Goal: Task Accomplishment & Management: Manage account settings

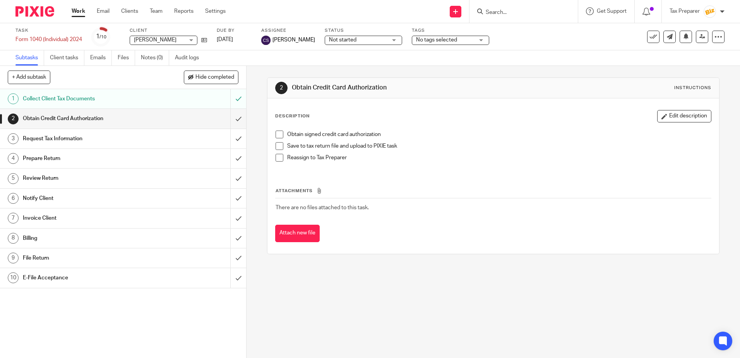
click at [503, 14] on input "Search" at bounding box center [520, 12] width 70 height 7
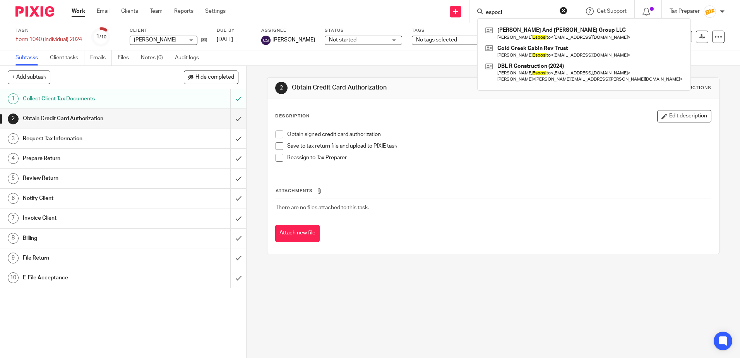
type input "espoci"
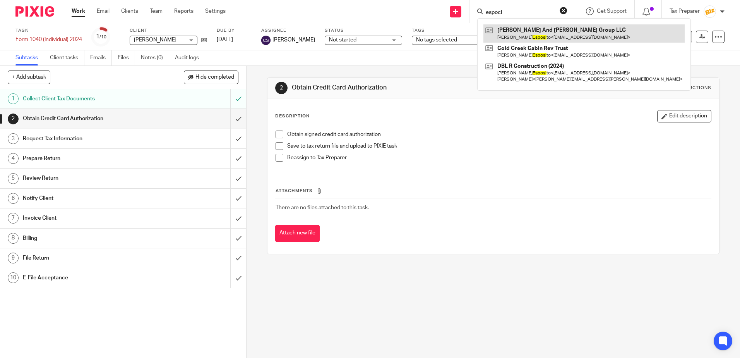
click at [537, 33] on link at bounding box center [584, 33] width 201 height 18
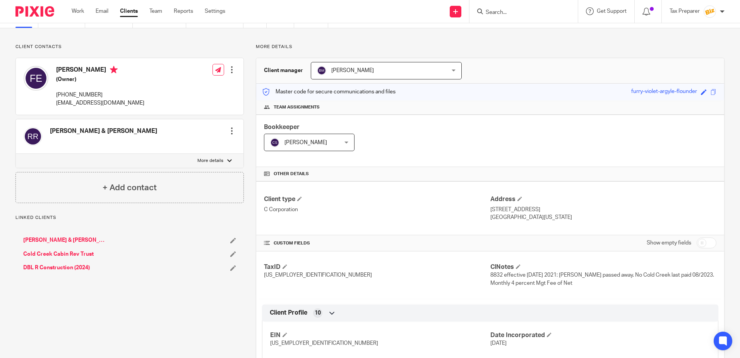
scroll to position [116, 0]
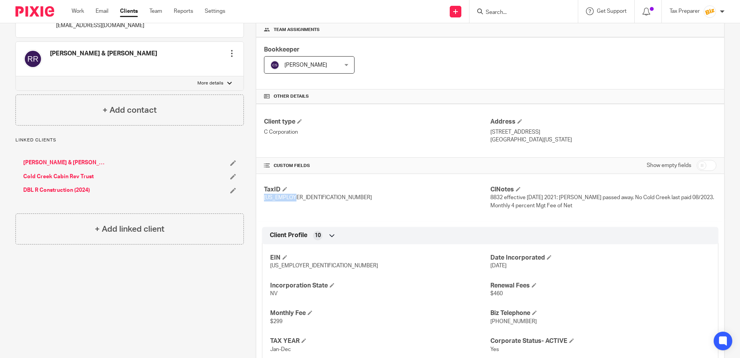
drag, startPoint x: 263, startPoint y: 197, endPoint x: 292, endPoint y: 198, distance: 29.5
click at [292, 198] on span "75-3017736" at bounding box center [318, 197] width 108 height 5
copy span "75-3017736"
click at [505, 15] on input "Search" at bounding box center [520, 12] width 70 height 7
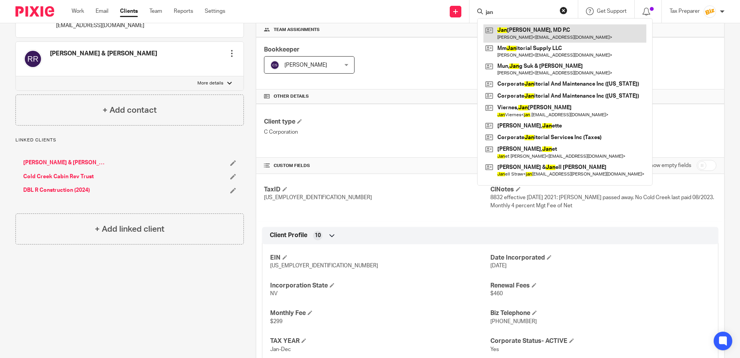
type input "jan"
click at [524, 31] on link at bounding box center [565, 33] width 163 height 18
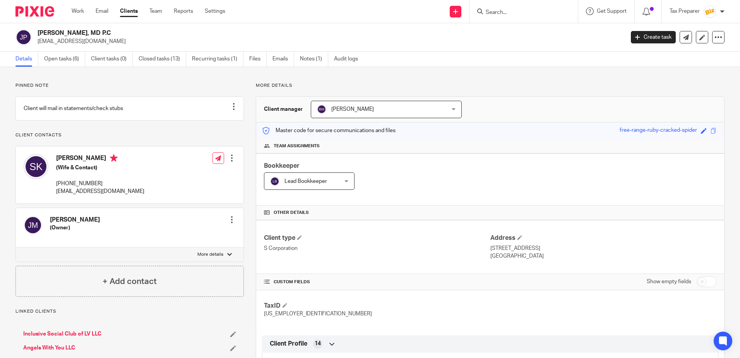
click at [511, 13] on input "Search" at bounding box center [520, 12] width 70 height 7
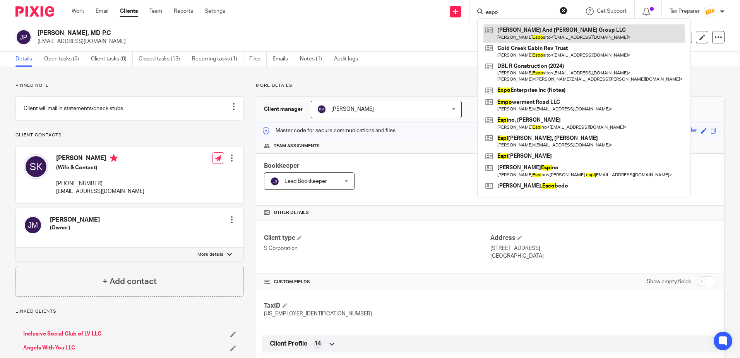
type input "espo"
click at [541, 30] on link at bounding box center [584, 33] width 201 height 18
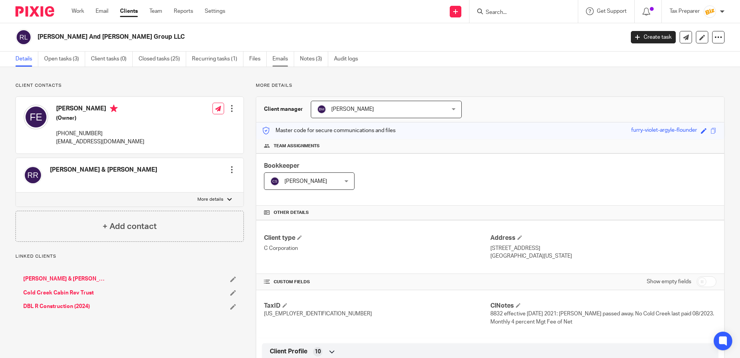
click at [276, 62] on link "Emails" at bounding box center [284, 58] width 22 height 15
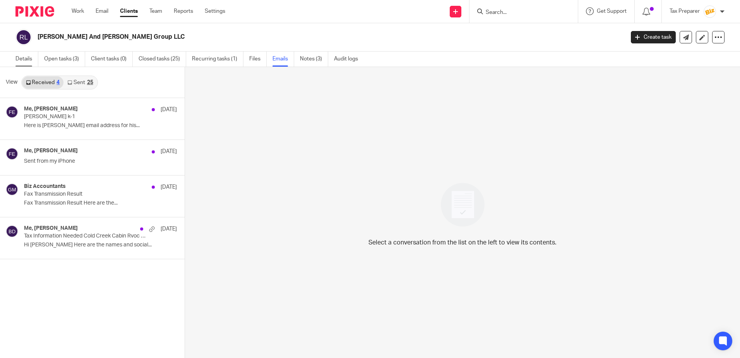
click at [22, 58] on link "Details" at bounding box center [26, 58] width 23 height 15
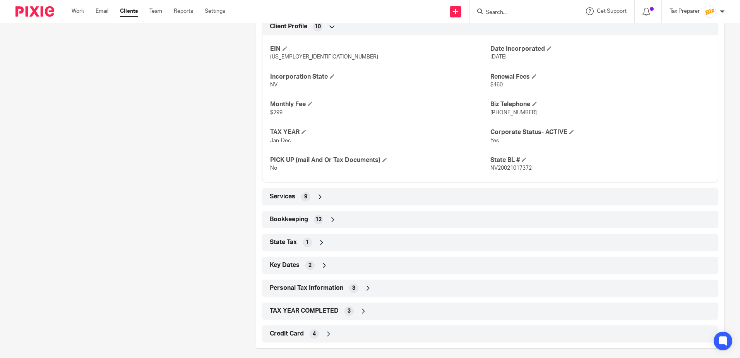
scroll to position [331, 0]
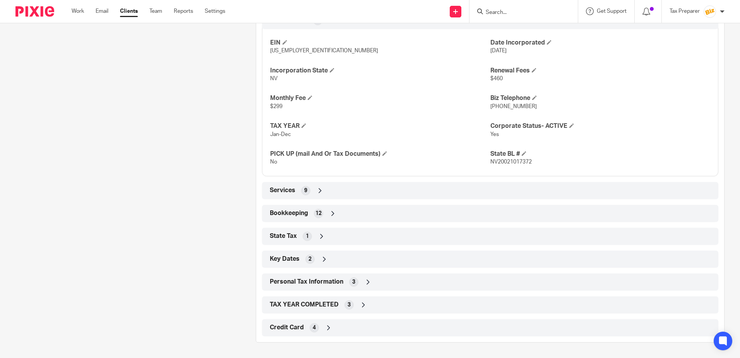
click at [369, 283] on icon at bounding box center [368, 282] width 8 height 8
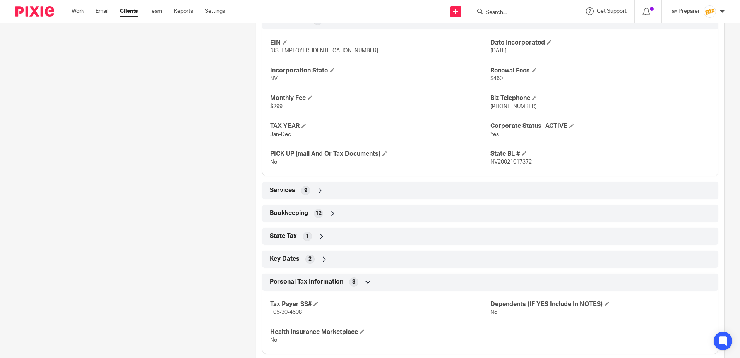
scroll to position [395, 0]
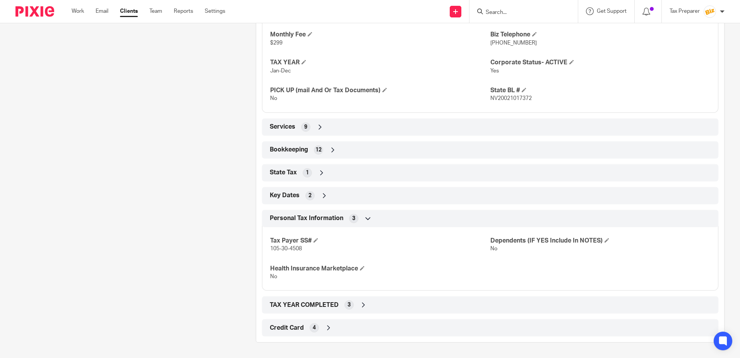
click at [363, 305] on icon at bounding box center [364, 305] width 8 height 8
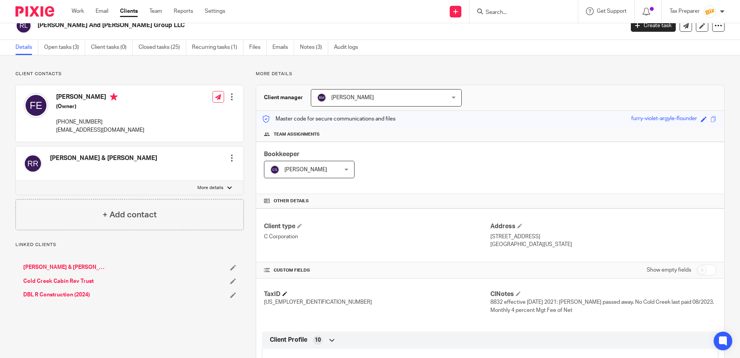
scroll to position [0, 0]
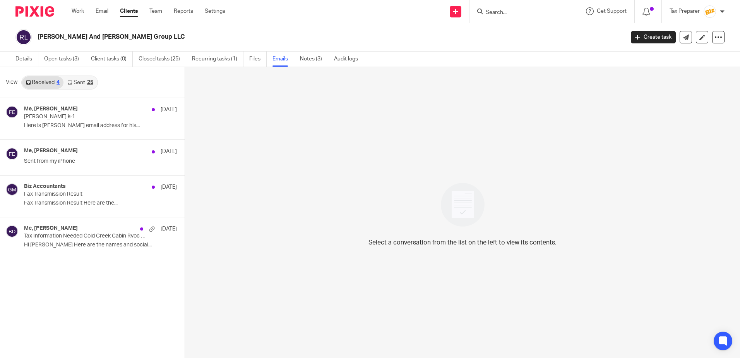
click at [493, 11] on input "Search" at bounding box center [520, 12] width 70 height 7
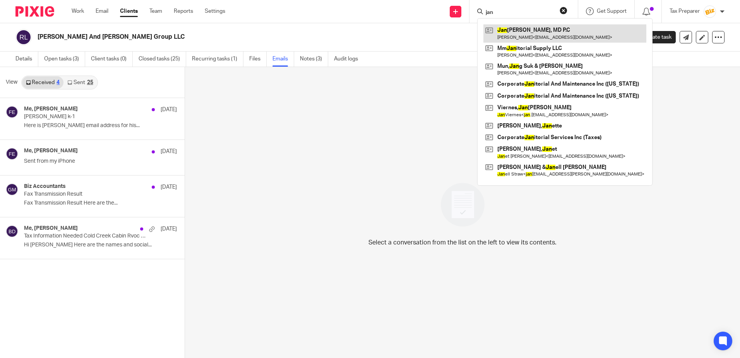
type input "jan"
click at [510, 33] on link at bounding box center [565, 33] width 163 height 18
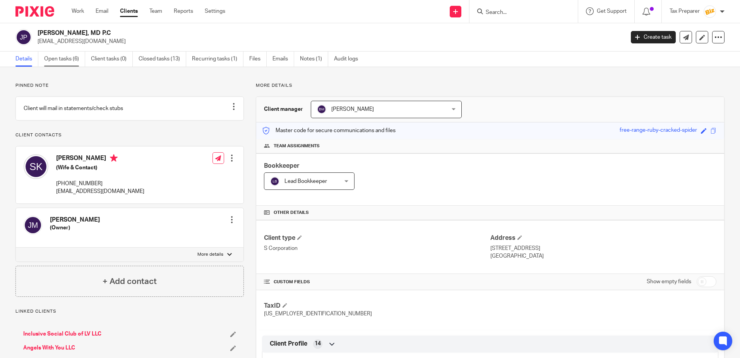
click at [61, 60] on link "Open tasks (6)" at bounding box center [64, 58] width 41 height 15
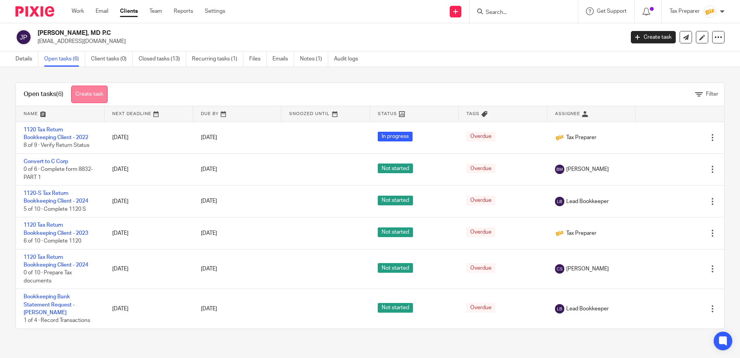
click at [94, 94] on link "Create task" at bounding box center [89, 94] width 36 height 17
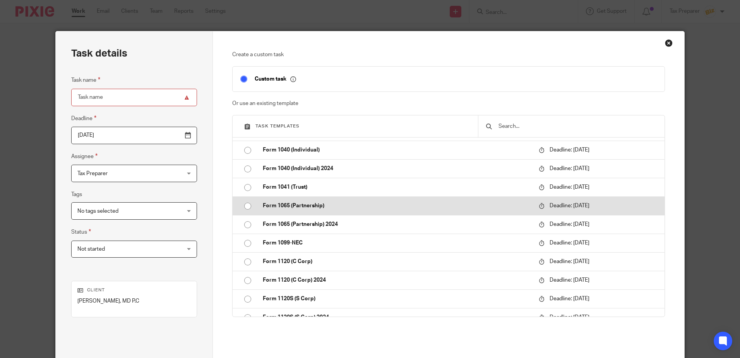
scroll to position [813, 0]
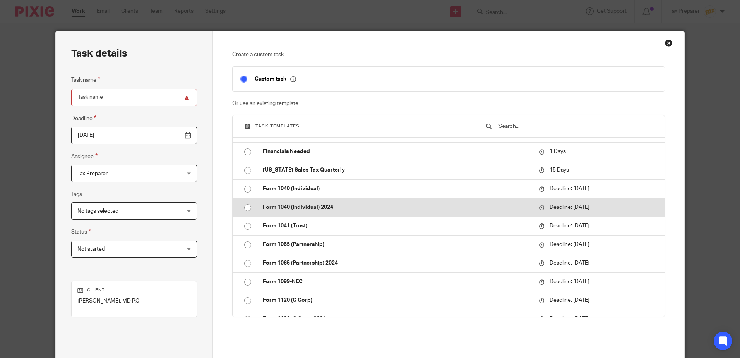
click at [305, 205] on p "Form 1040 (Individual) 2024" at bounding box center [397, 207] width 268 height 8
type input "2026-04-15"
type input "Form 1040 (Individual) 2024"
checkbox input "false"
radio input "true"
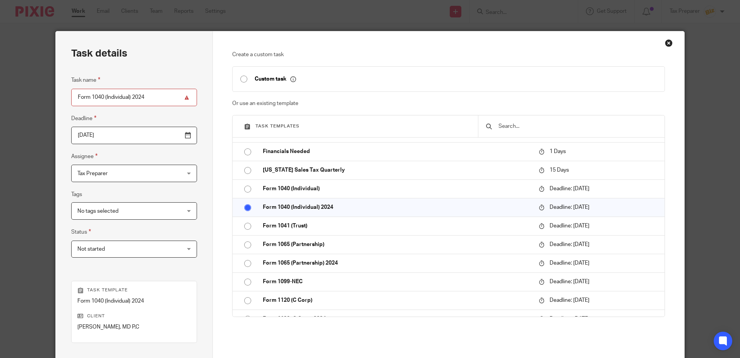
click at [125, 212] on span "No tags selected" at bounding box center [124, 210] width 95 height 16
click at [130, 195] on fieldset "Tags No tags selected 8879 NEEDED FROM CLIENT Bookkeeping- Kane Bookkeeping - N…" at bounding box center [134, 205] width 126 height 30
click at [121, 249] on span "Not started" at bounding box center [124, 249] width 95 height 16
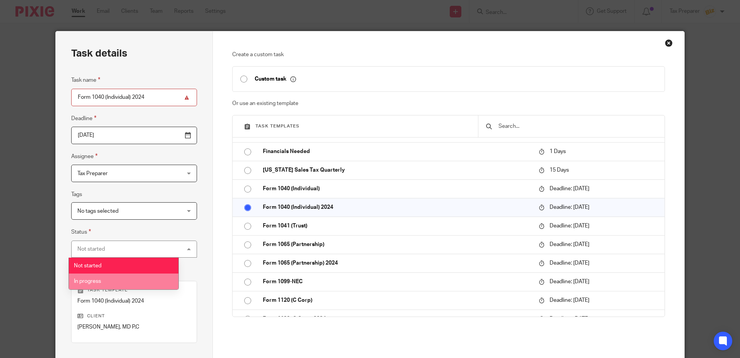
click at [97, 277] on li "In progress" at bounding box center [124, 281] width 110 height 16
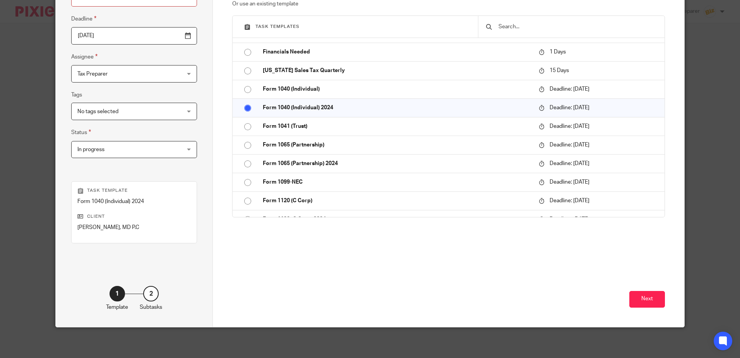
scroll to position [100, 0]
click at [639, 297] on button "Next" at bounding box center [648, 298] width 36 height 17
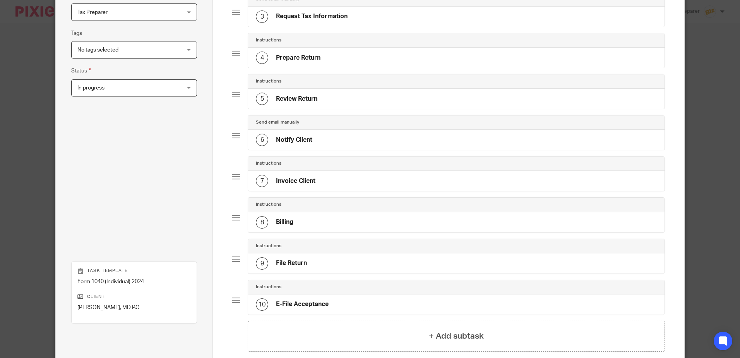
scroll to position [241, 0]
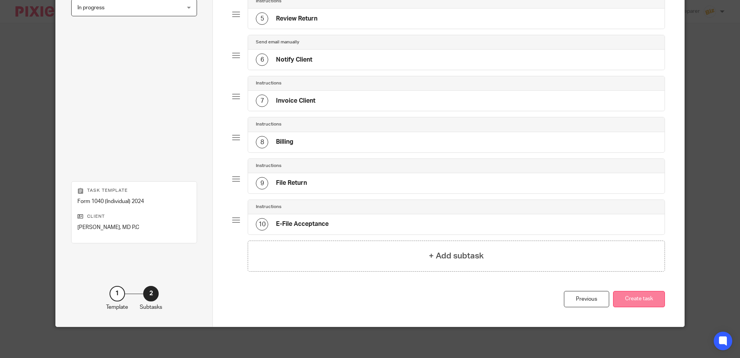
click at [642, 302] on button "Create task" at bounding box center [639, 299] width 52 height 17
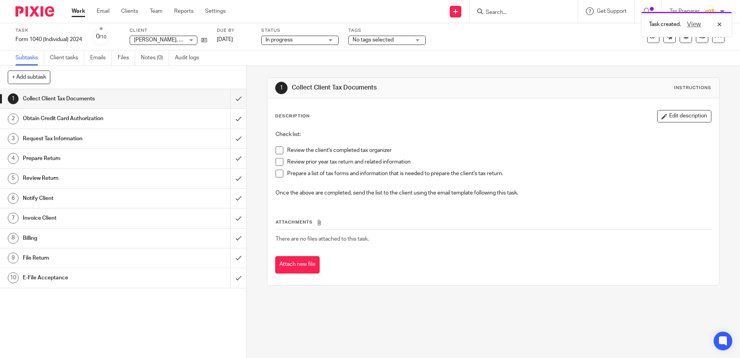
click at [281, 153] on span at bounding box center [280, 150] width 8 height 8
click at [280, 163] on span at bounding box center [280, 162] width 8 height 8
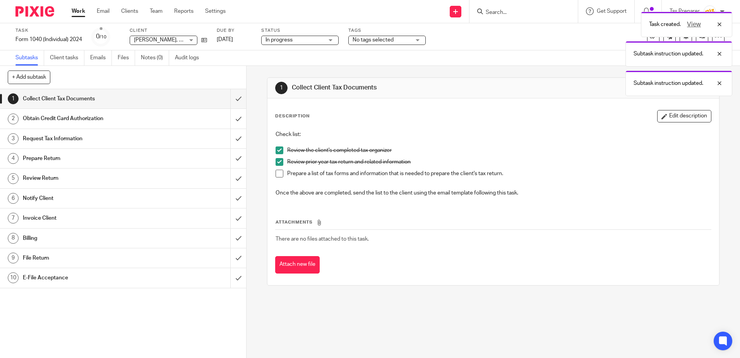
click at [278, 176] on span at bounding box center [280, 174] width 8 height 8
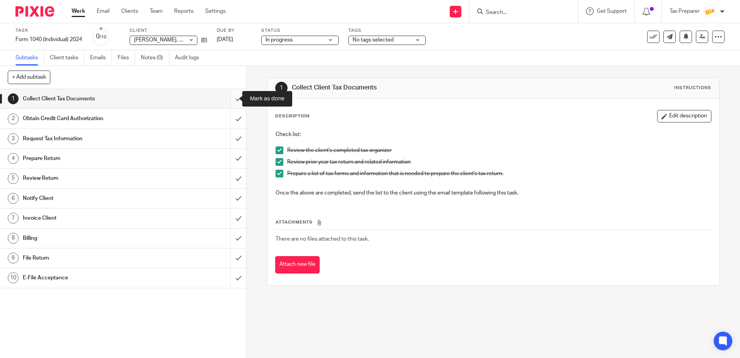
click at [232, 101] on input "submit" at bounding box center [123, 98] width 246 height 19
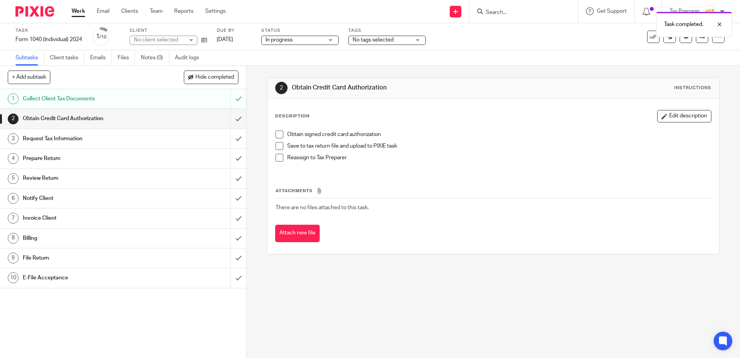
click at [280, 149] on span at bounding box center [280, 146] width 8 height 8
click at [278, 158] on span at bounding box center [280, 158] width 8 height 8
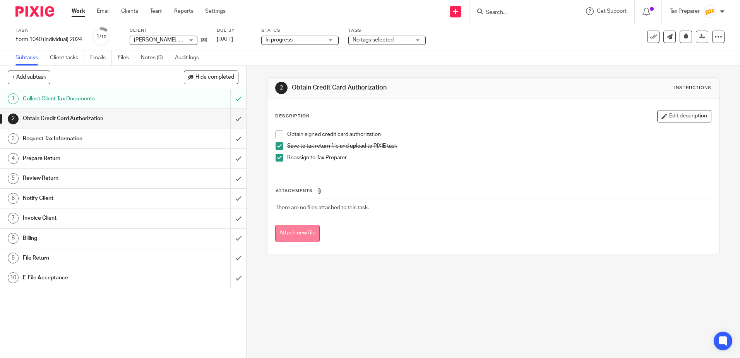
click at [310, 228] on button "Attach new file" at bounding box center [297, 233] width 45 height 17
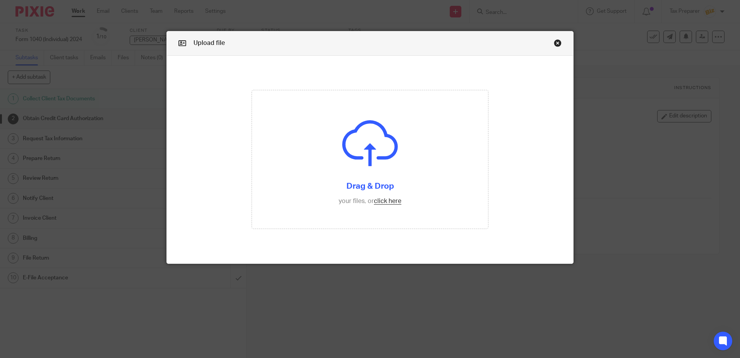
click at [555, 44] on link "Close this dialog window" at bounding box center [558, 44] width 8 height 10
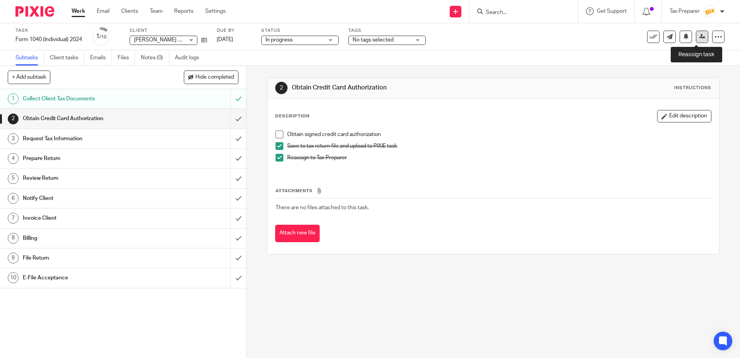
click at [700, 37] on icon at bounding box center [703, 37] width 6 height 6
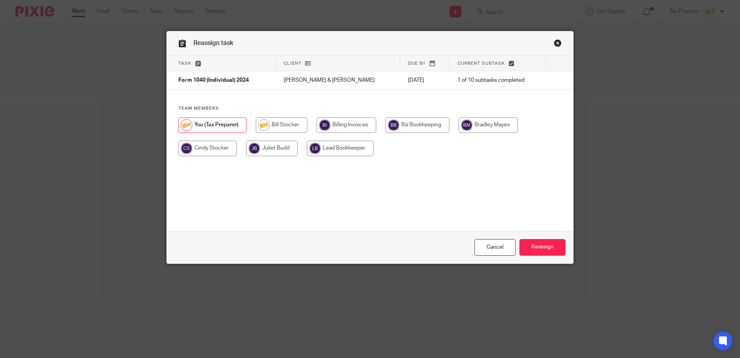
click at [556, 43] on link "Close this dialog window" at bounding box center [558, 44] width 8 height 10
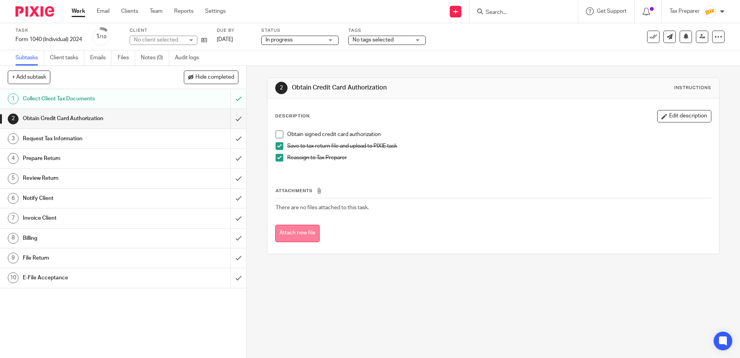
click at [311, 230] on button "Attach new file" at bounding box center [297, 233] width 45 height 17
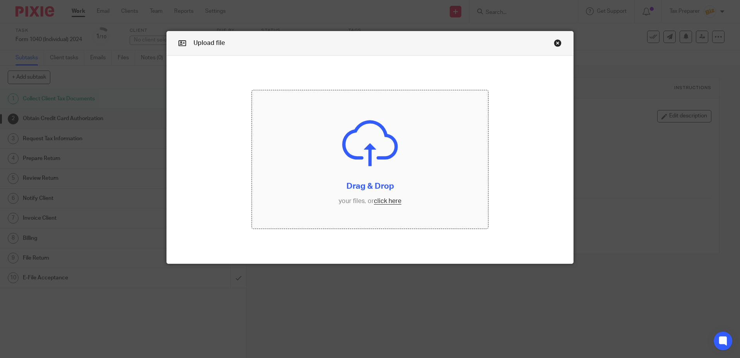
click at [377, 199] on input "file" at bounding box center [370, 159] width 236 height 138
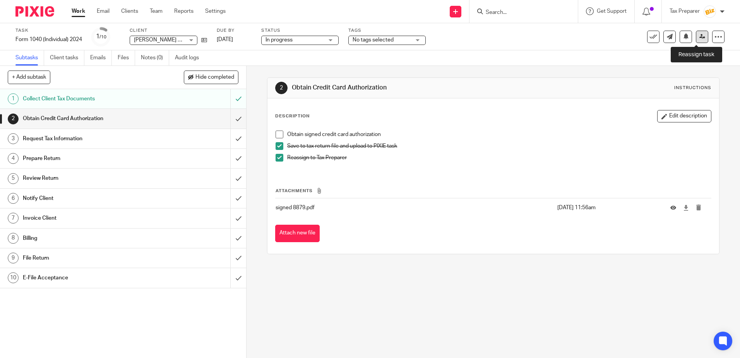
click at [700, 39] on icon at bounding box center [703, 37] width 6 height 6
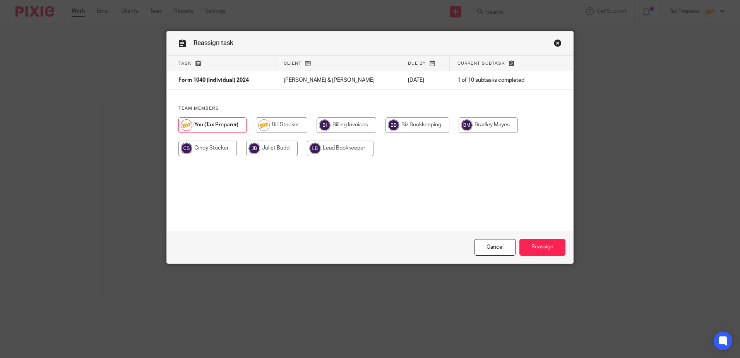
click at [221, 151] on input "radio" at bounding box center [207, 148] width 58 height 15
radio input "true"
click at [279, 153] on input "radio" at bounding box center [272, 148] width 51 height 15
radio input "true"
click at [215, 151] on input "radio" at bounding box center [207, 148] width 58 height 15
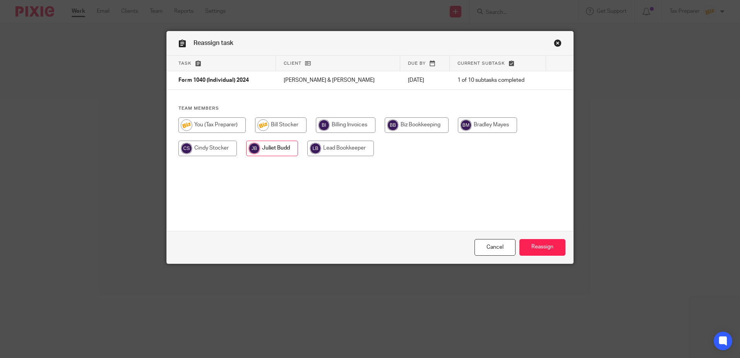
radio input "true"
click at [539, 250] on input "Reassign" at bounding box center [543, 247] width 46 height 17
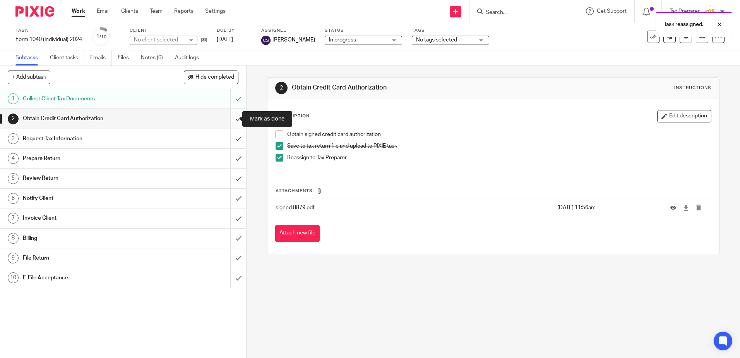
click at [229, 123] on input "submit" at bounding box center [123, 118] width 246 height 19
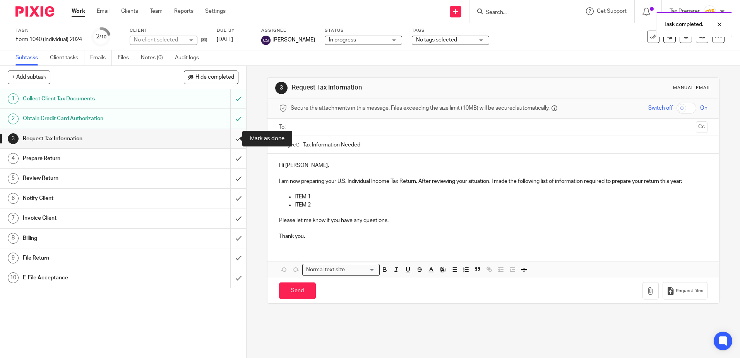
click at [230, 139] on input "submit" at bounding box center [123, 138] width 246 height 19
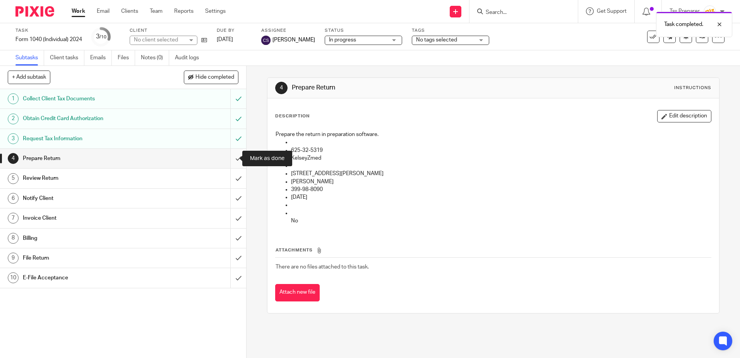
click at [234, 159] on input "submit" at bounding box center [123, 158] width 246 height 19
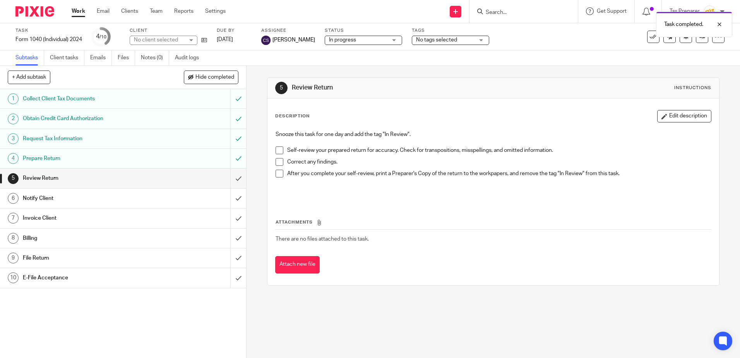
click at [278, 151] on span at bounding box center [280, 150] width 8 height 8
click at [276, 162] on span at bounding box center [280, 162] width 8 height 8
click at [278, 175] on span at bounding box center [280, 174] width 8 height 8
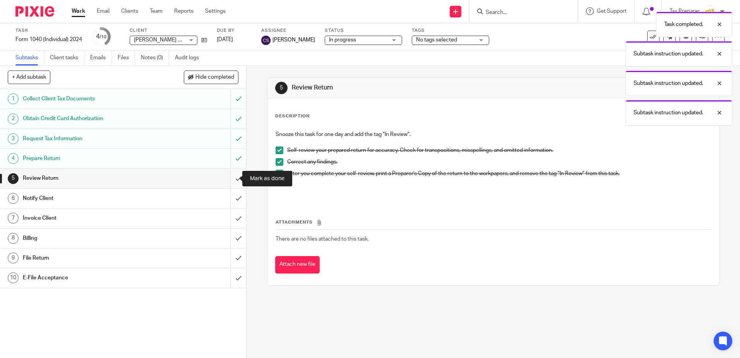
click at [235, 180] on input "submit" at bounding box center [123, 177] width 246 height 19
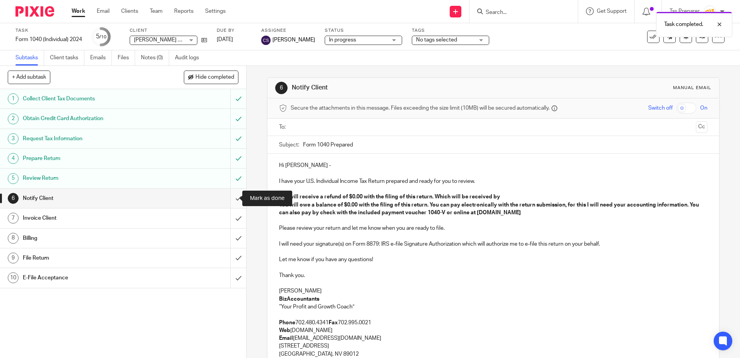
click at [231, 201] on input "submit" at bounding box center [123, 198] width 246 height 19
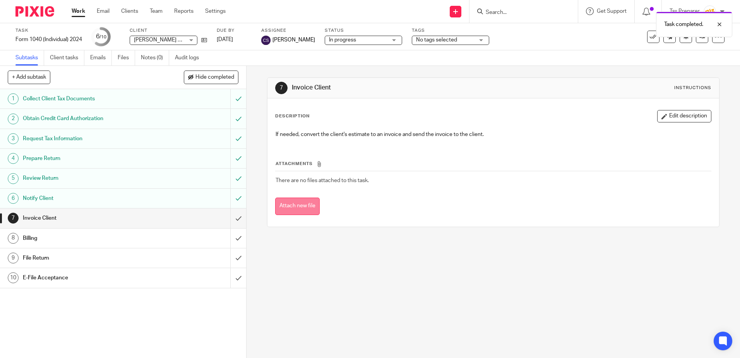
click at [300, 206] on button "Attach new file" at bounding box center [297, 205] width 45 height 17
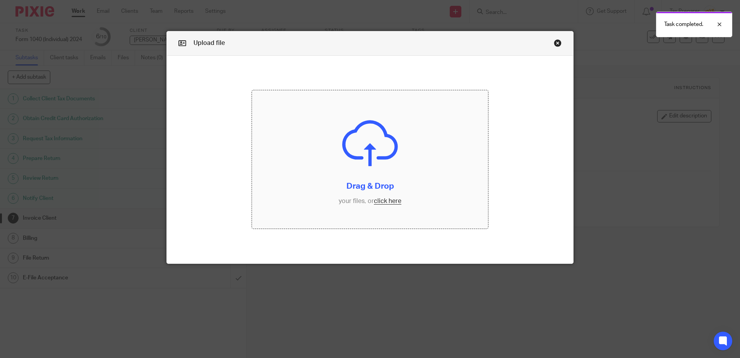
click at [378, 203] on input "file" at bounding box center [370, 159] width 236 height 138
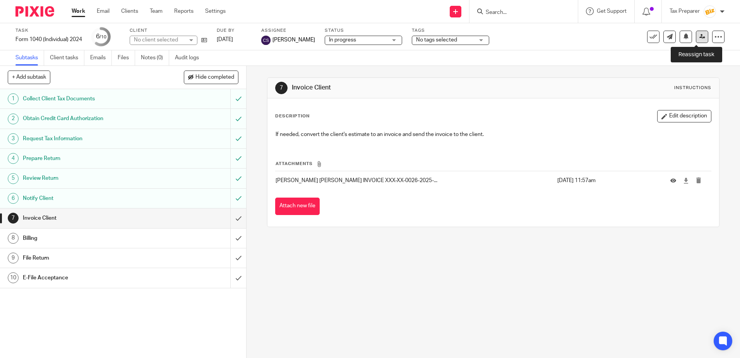
click at [696, 37] on link at bounding box center [702, 37] width 12 height 12
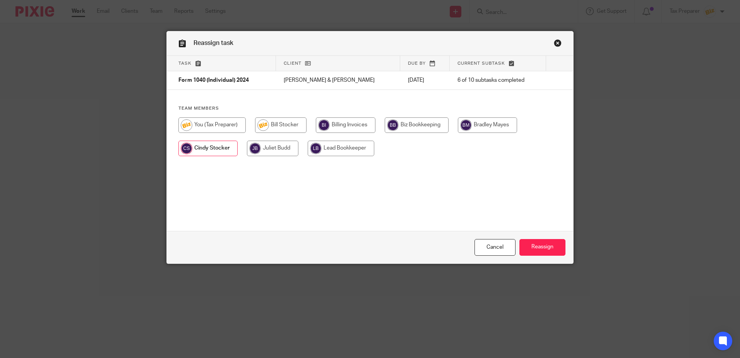
click at [210, 143] on input "radio" at bounding box center [207, 148] width 59 height 15
click at [540, 249] on input "Reassign" at bounding box center [543, 247] width 46 height 17
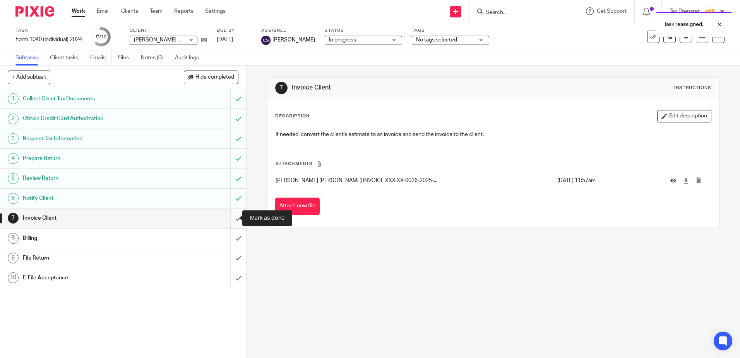
click at [235, 223] on input "submit" at bounding box center [123, 217] width 246 height 19
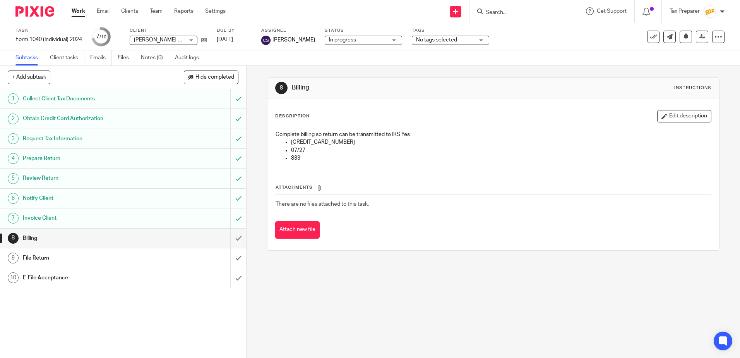
click at [76, 11] on link "Work" at bounding box center [79, 11] width 14 height 8
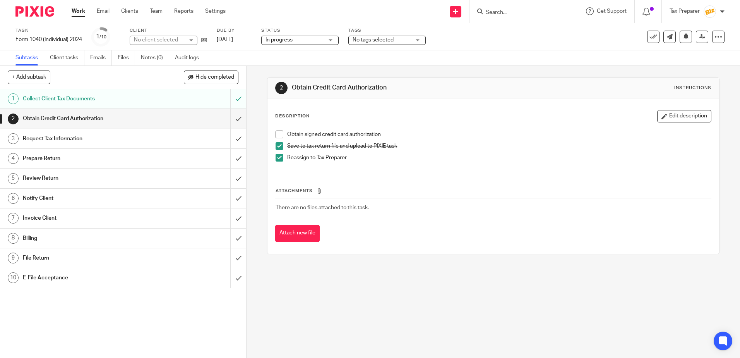
click at [494, 15] on input "Search" at bounding box center [520, 12] width 70 height 7
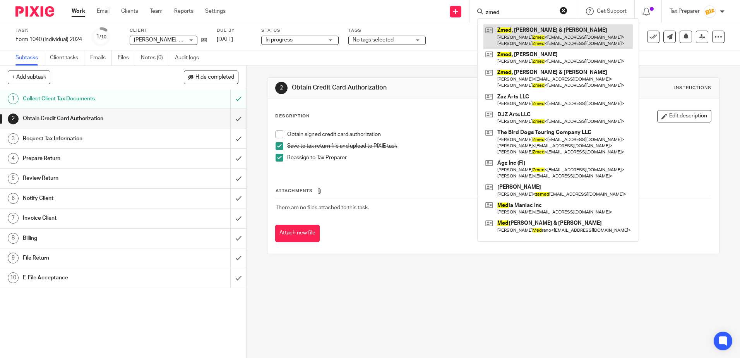
type input "zmed"
click at [520, 32] on link at bounding box center [558, 36] width 149 height 24
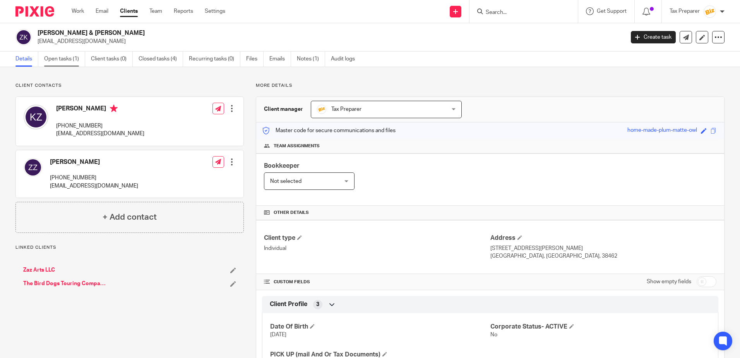
click at [67, 60] on link "Open tasks (1)" at bounding box center [64, 58] width 41 height 15
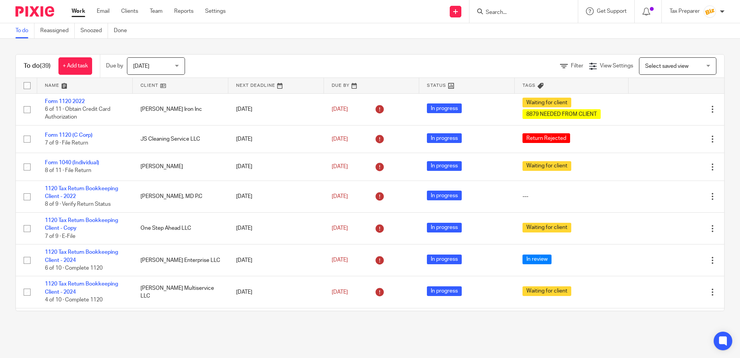
click at [508, 12] on input "Search" at bounding box center [520, 12] width 70 height 7
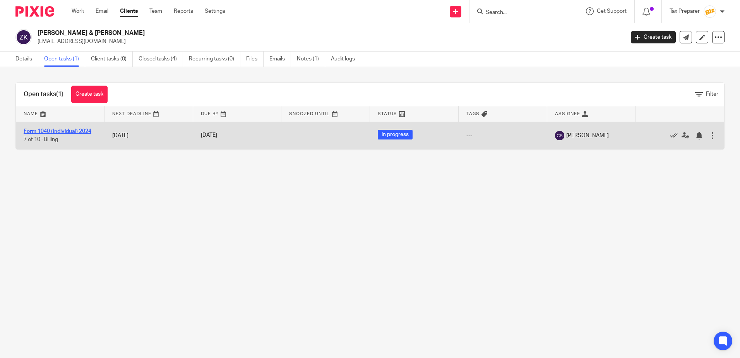
click at [84, 131] on link "Form 1040 (Individual) 2024" at bounding box center [58, 131] width 68 height 5
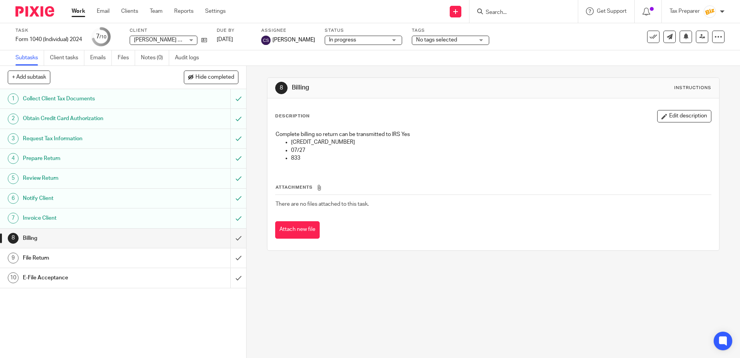
click at [86, 219] on h1 "Invoice Client" at bounding box center [89, 218] width 133 height 12
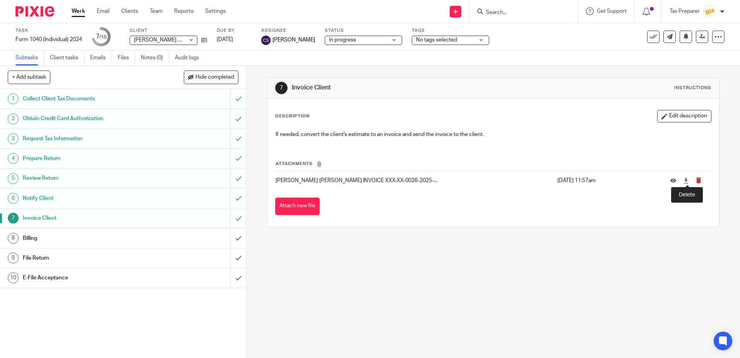
click at [696, 179] on icon "submit" at bounding box center [699, 180] width 6 height 6
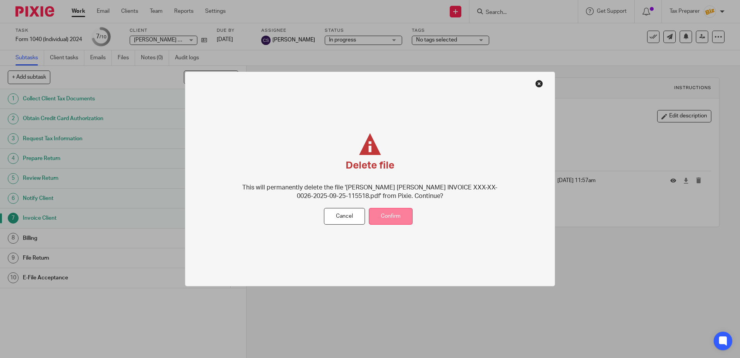
click at [391, 220] on button "Confirm" at bounding box center [391, 216] width 44 height 17
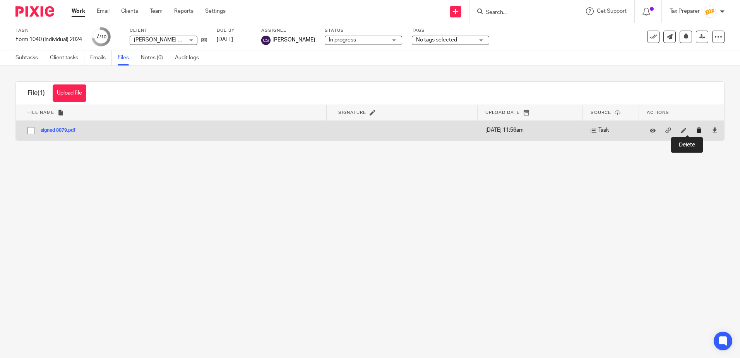
click at [697, 130] on icon "submit" at bounding box center [700, 130] width 6 height 6
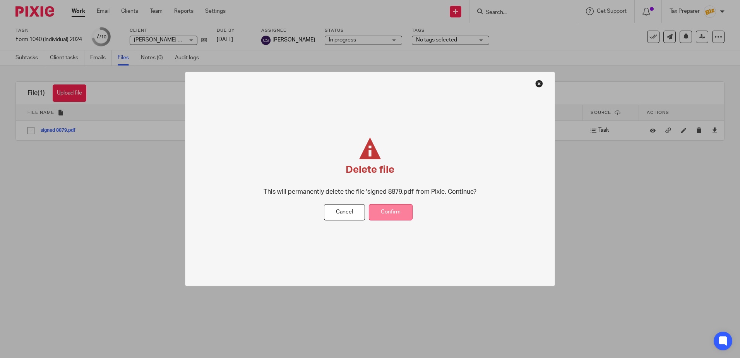
click at [402, 214] on button "Confirm" at bounding box center [391, 212] width 44 height 17
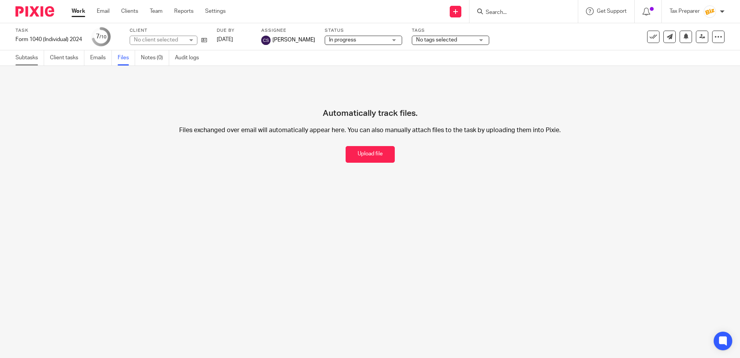
click at [21, 59] on link "Subtasks" at bounding box center [29, 57] width 29 height 15
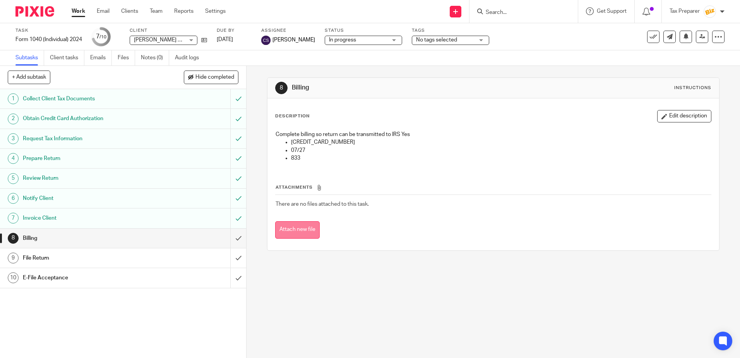
click at [294, 228] on button "Attach new file" at bounding box center [297, 229] width 45 height 17
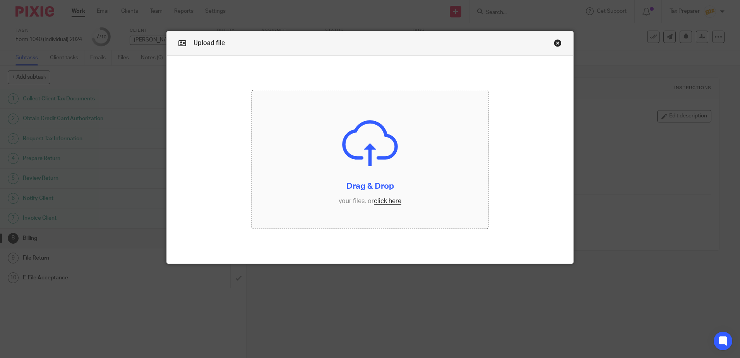
click at [386, 203] on input "file" at bounding box center [370, 159] width 236 height 138
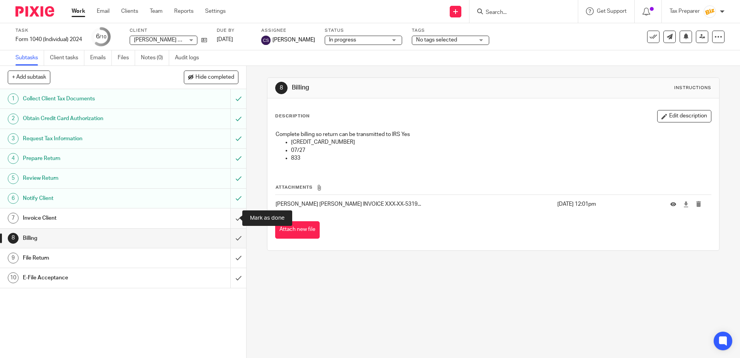
click at [231, 220] on input "submit" at bounding box center [123, 217] width 246 height 19
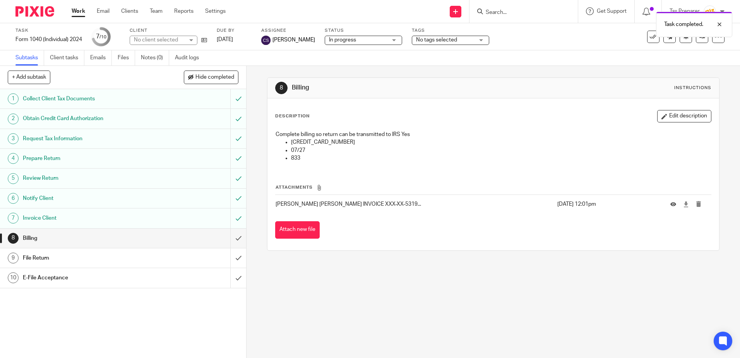
click at [94, 217] on h1 "Invoice Client" at bounding box center [89, 218] width 133 height 12
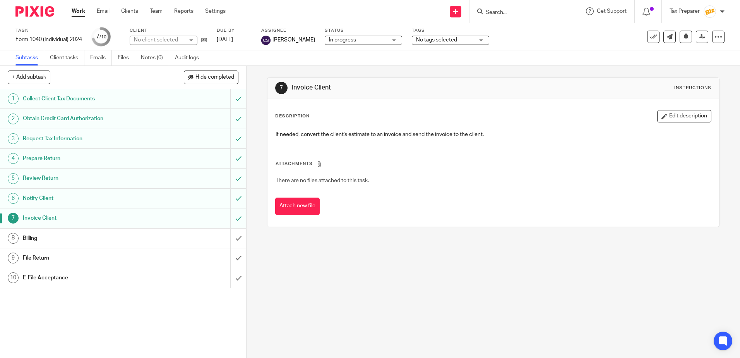
click at [85, 236] on h1 "Billing" at bounding box center [89, 238] width 133 height 12
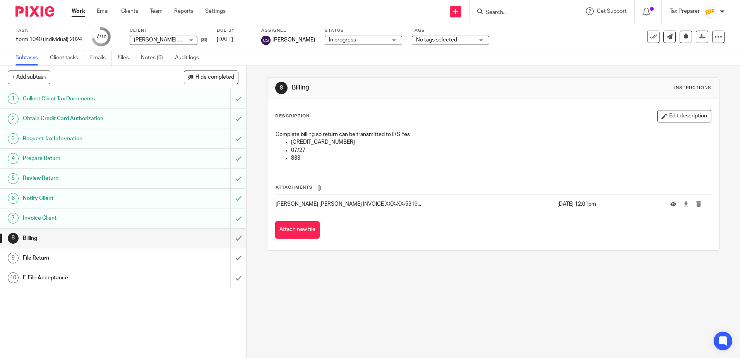
click at [105, 221] on h1 "Invoice Client" at bounding box center [89, 218] width 133 height 12
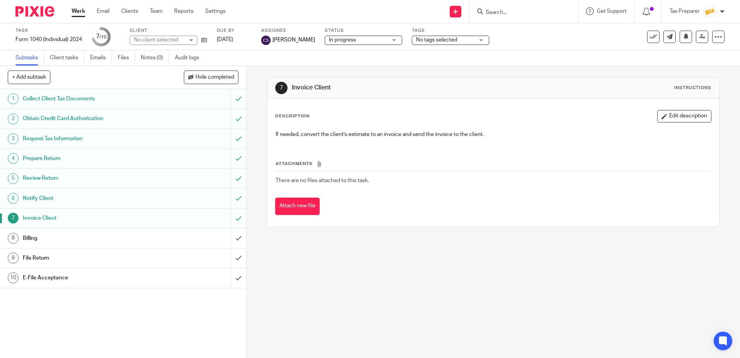
click at [108, 238] on h1 "Billing" at bounding box center [89, 238] width 133 height 12
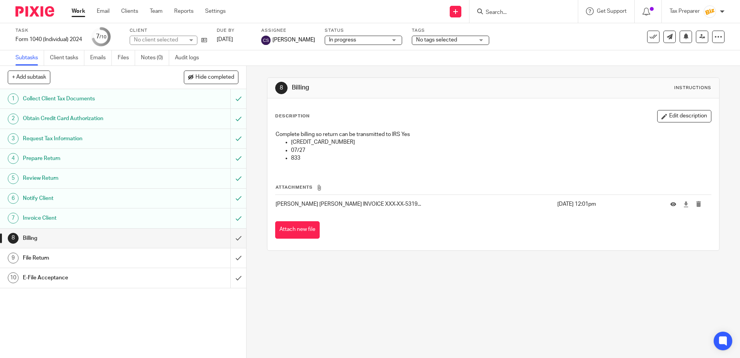
click at [113, 222] on h1 "Invoice Client" at bounding box center [89, 218] width 133 height 12
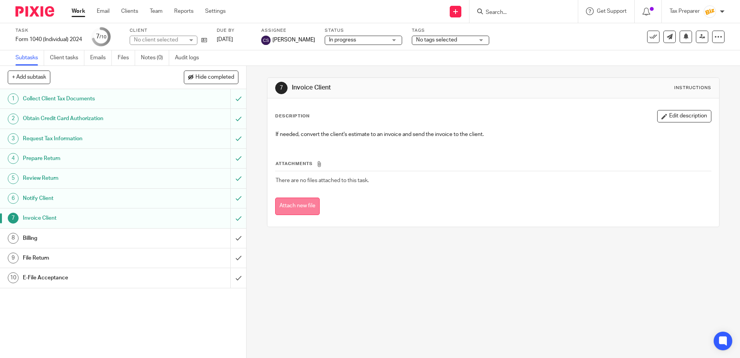
click at [300, 205] on button "Attach new file" at bounding box center [297, 205] width 45 height 17
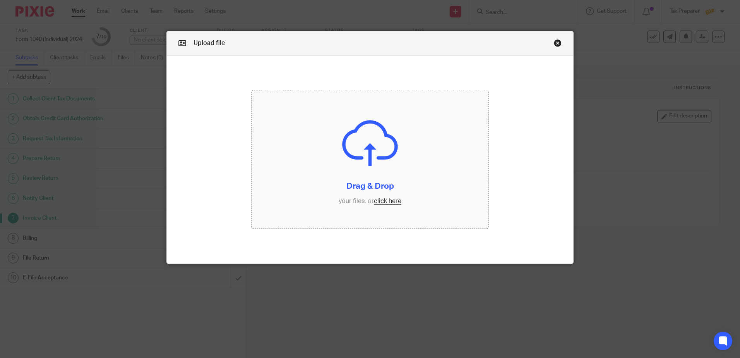
click at [386, 201] on input "file" at bounding box center [370, 159] width 236 height 138
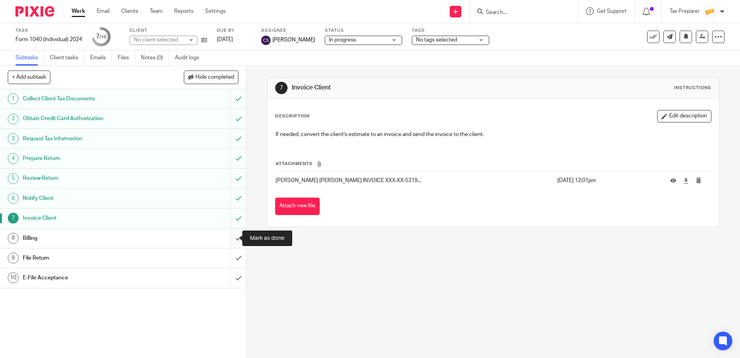
click at [230, 238] on input "submit" at bounding box center [123, 237] width 246 height 19
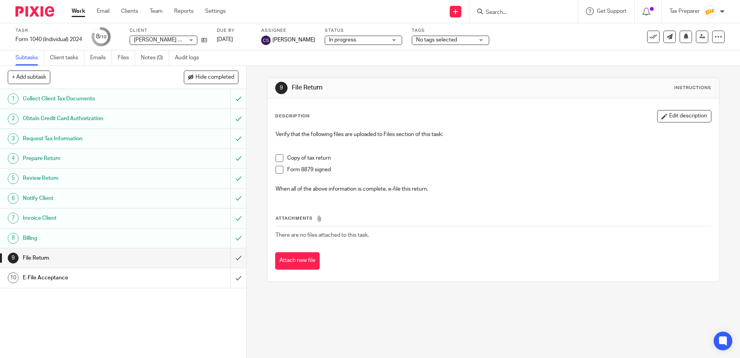
click at [280, 160] on span at bounding box center [280, 158] width 8 height 8
click at [280, 171] on span at bounding box center [280, 170] width 8 height 8
click at [305, 261] on button "Attach new file" at bounding box center [297, 260] width 45 height 17
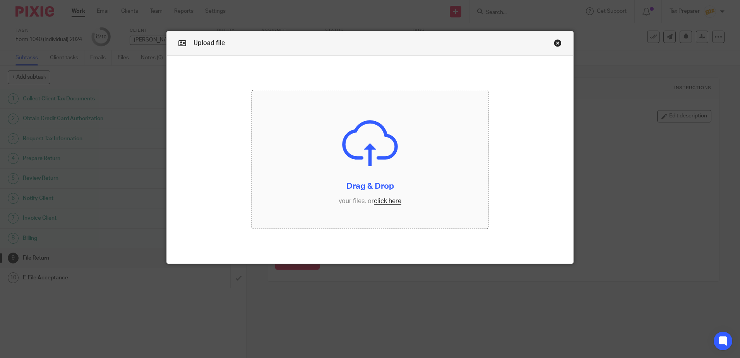
click at [387, 202] on input "file" at bounding box center [370, 159] width 236 height 138
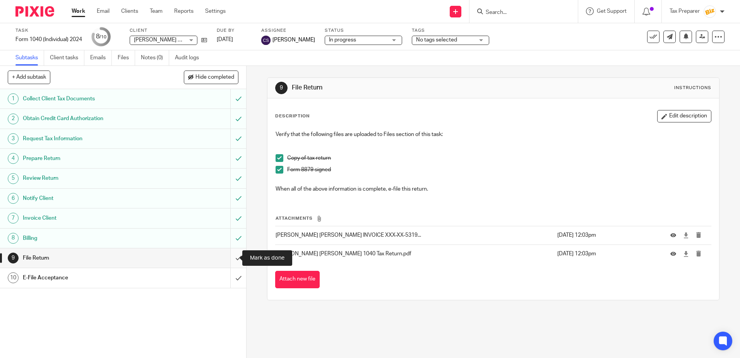
click at [229, 263] on input "submit" at bounding box center [123, 257] width 246 height 19
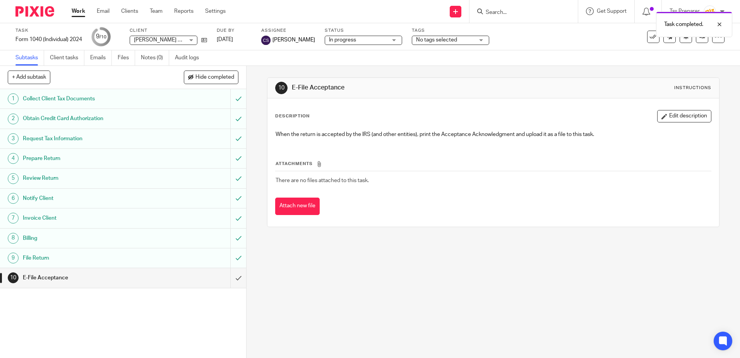
click at [518, 12] on div "Task completed." at bounding box center [551, 22] width 362 height 29
click at [497, 17] on div at bounding box center [524, 11] width 108 height 23
click at [497, 14] on input "Search" at bounding box center [520, 12] width 70 height 7
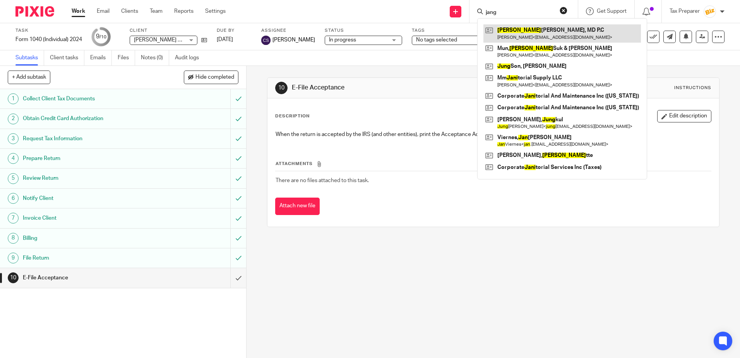
type input "jang"
click at [530, 33] on link at bounding box center [563, 33] width 158 height 18
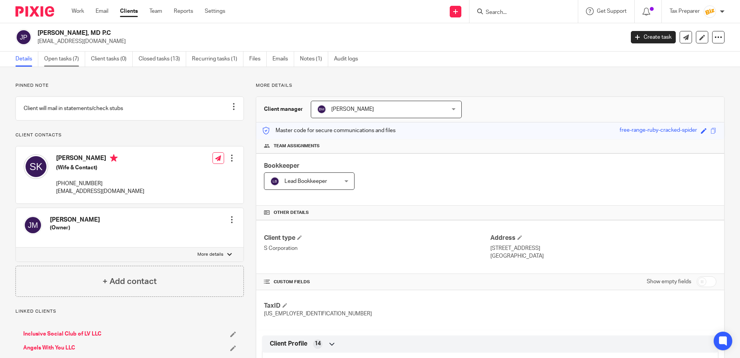
click at [71, 60] on link "Open tasks (7)" at bounding box center [64, 58] width 41 height 15
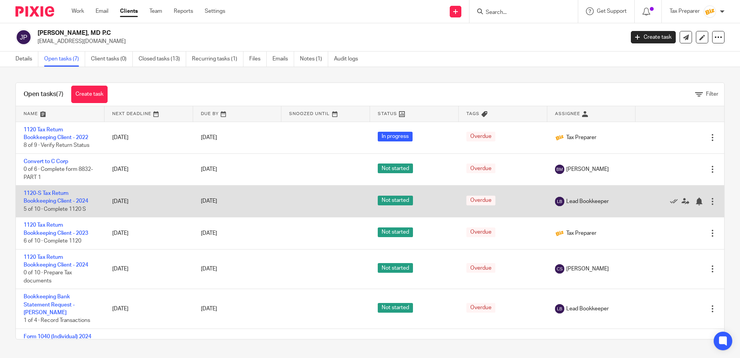
scroll to position [14, 0]
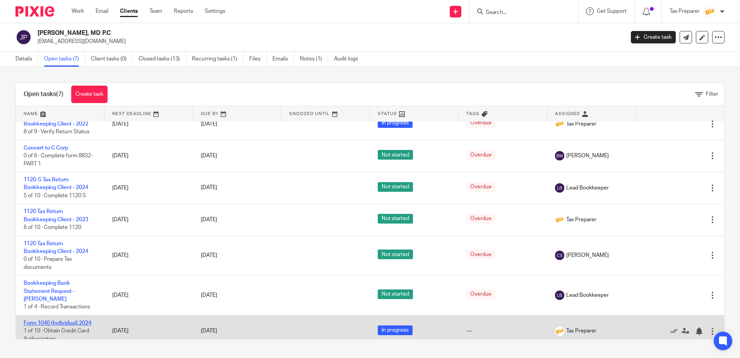
click at [75, 320] on link "Form 1040 (Individual) 2024" at bounding box center [58, 322] width 68 height 5
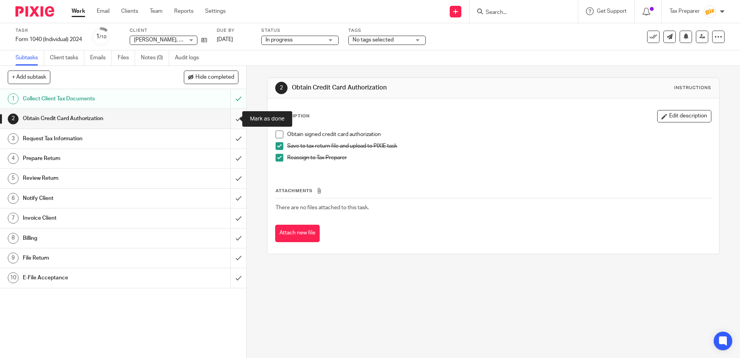
click at [229, 120] on input "submit" at bounding box center [123, 118] width 246 height 19
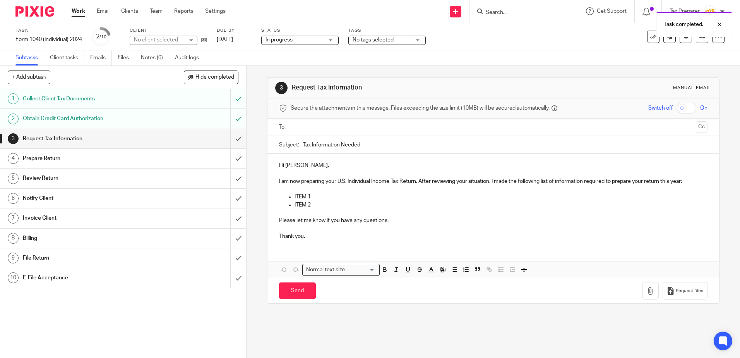
click at [153, 122] on div "Obtain Credit Card Authorization" at bounding box center [123, 119] width 200 height 12
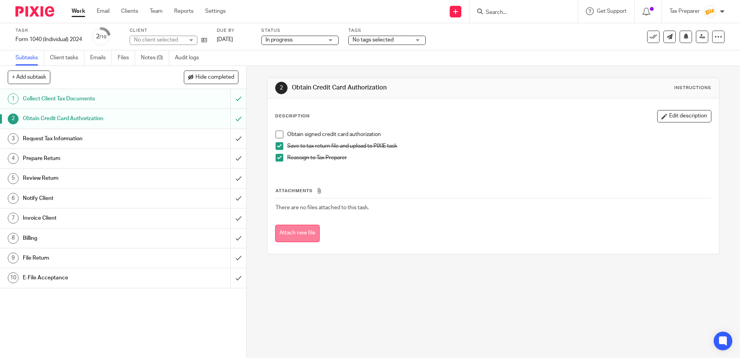
click at [300, 232] on button "Attach new file" at bounding box center [297, 233] width 45 height 17
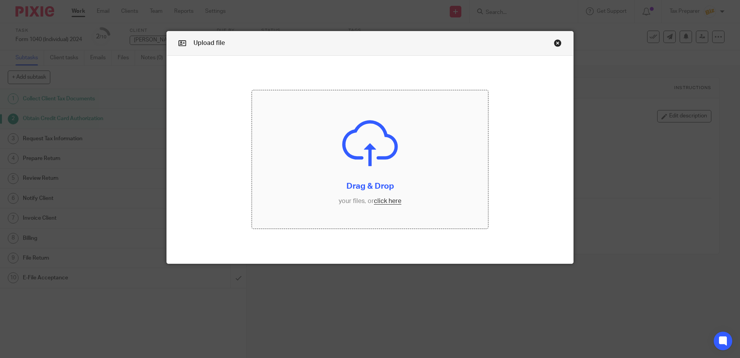
click at [378, 202] on input "file" at bounding box center [370, 159] width 236 height 138
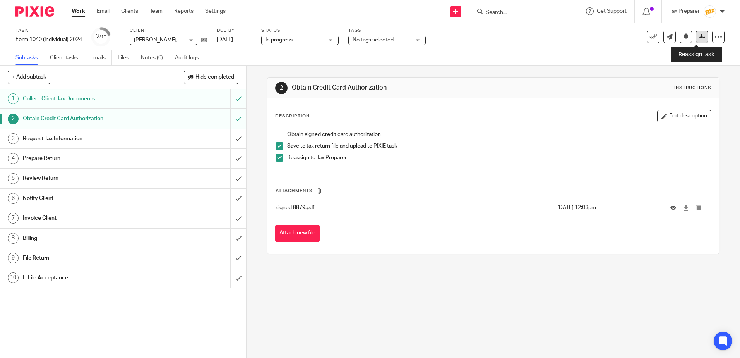
click at [699, 40] on link at bounding box center [702, 37] width 12 height 12
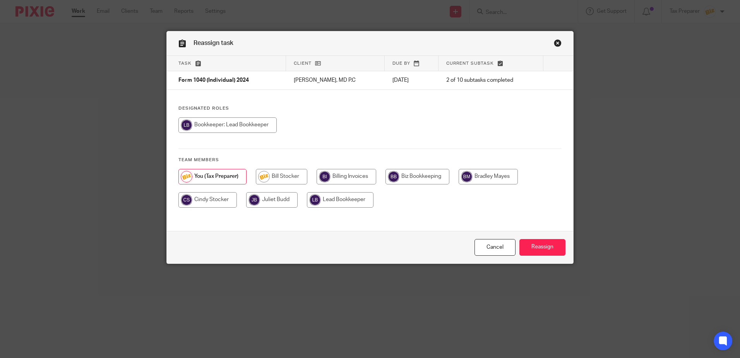
click at [221, 197] on input "radio" at bounding box center [207, 199] width 58 height 15
radio input "true"
click at [551, 249] on input "Reassign" at bounding box center [543, 247] width 46 height 17
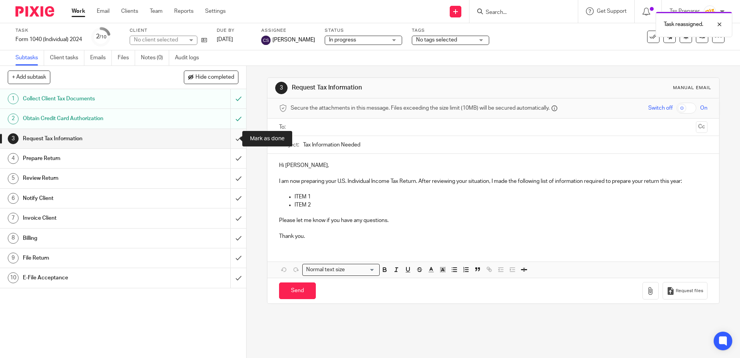
click at [233, 142] on input "submit" at bounding box center [123, 138] width 246 height 19
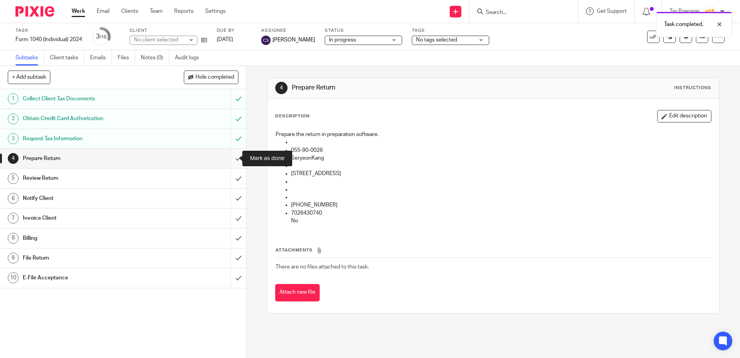
click at [232, 158] on input "submit" at bounding box center [123, 158] width 246 height 19
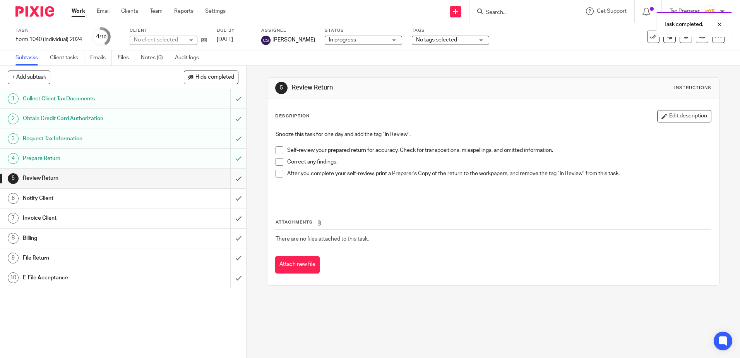
click at [232, 179] on input "submit" at bounding box center [123, 177] width 246 height 19
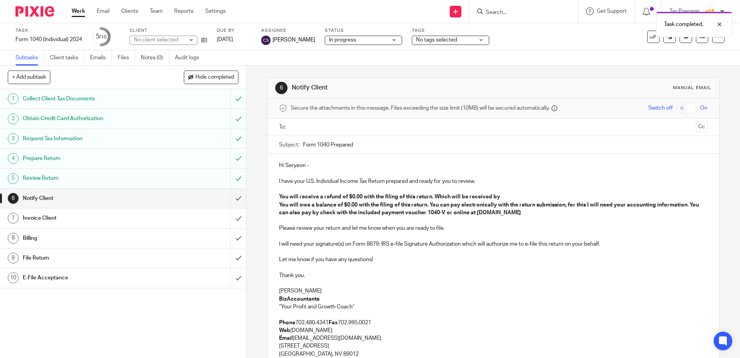
click at [186, 175] on div "Review Return" at bounding box center [123, 178] width 200 height 12
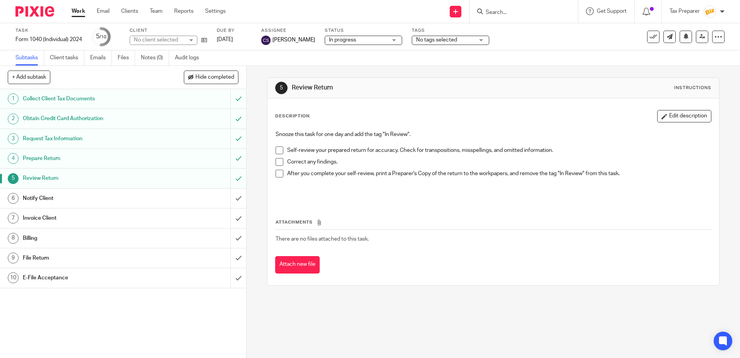
click at [279, 153] on span at bounding box center [280, 150] width 8 height 8
click at [280, 165] on span at bounding box center [280, 162] width 8 height 8
click at [280, 173] on span at bounding box center [280, 174] width 8 height 8
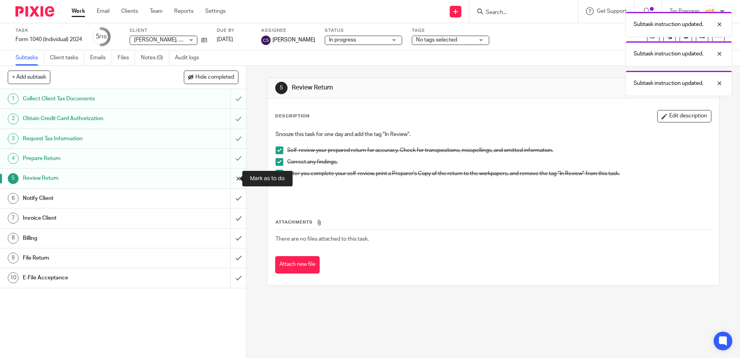
click at [230, 178] on input "submit" at bounding box center [123, 177] width 246 height 19
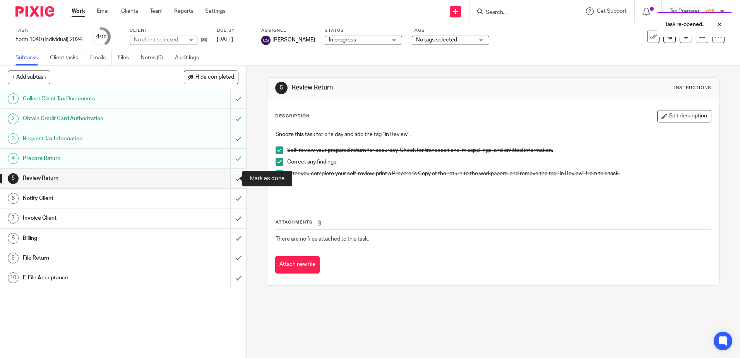
click at [232, 178] on input "submit" at bounding box center [123, 177] width 246 height 19
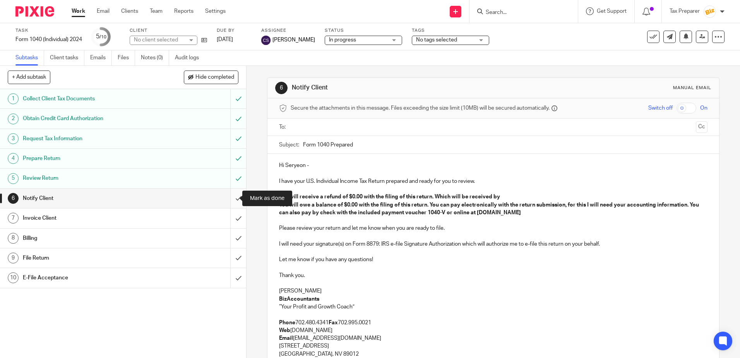
click at [231, 201] on input "submit" at bounding box center [123, 198] width 246 height 19
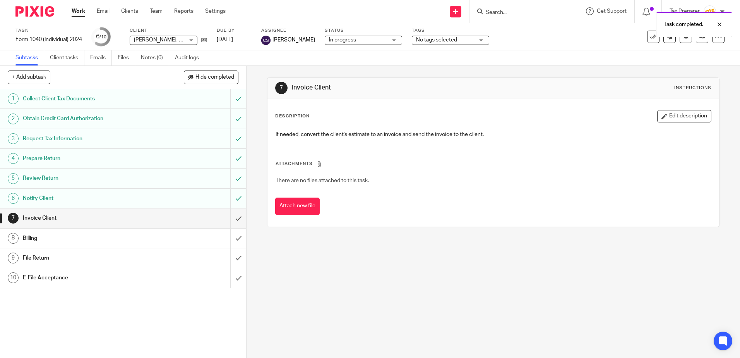
click at [310, 210] on button "Attach new file" at bounding box center [297, 205] width 45 height 17
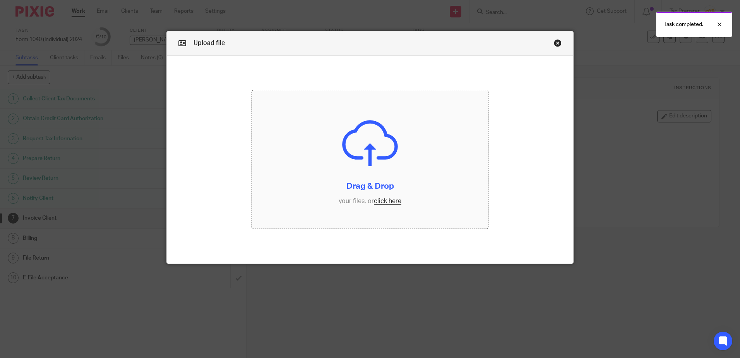
click at [376, 202] on input "file" at bounding box center [370, 159] width 236 height 138
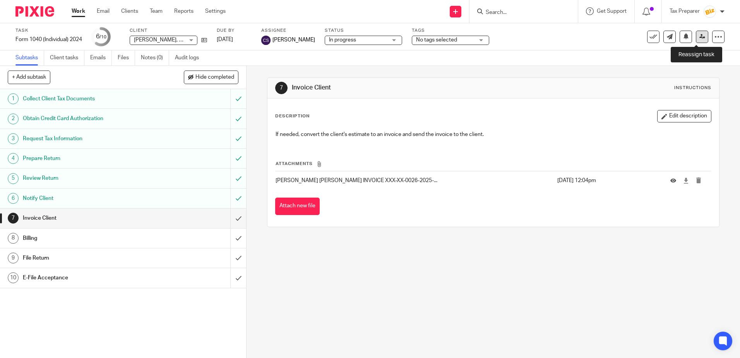
click at [700, 35] on icon at bounding box center [703, 37] width 6 height 6
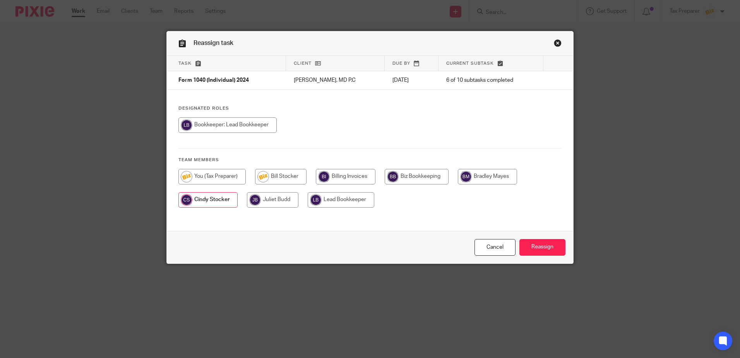
click at [219, 198] on input "radio" at bounding box center [207, 199] width 59 height 15
click at [543, 246] on input "Reassign" at bounding box center [543, 247] width 46 height 17
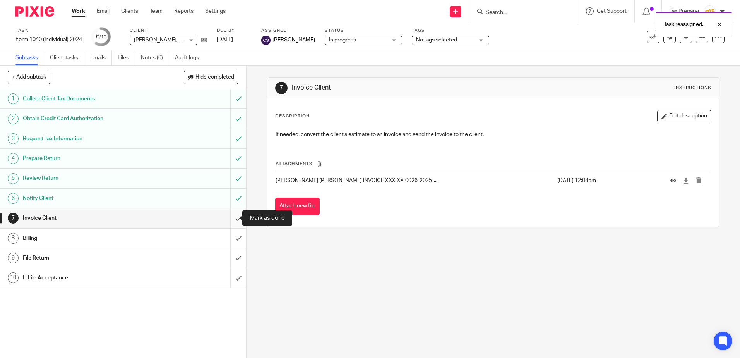
click at [232, 220] on input "submit" at bounding box center [123, 217] width 246 height 19
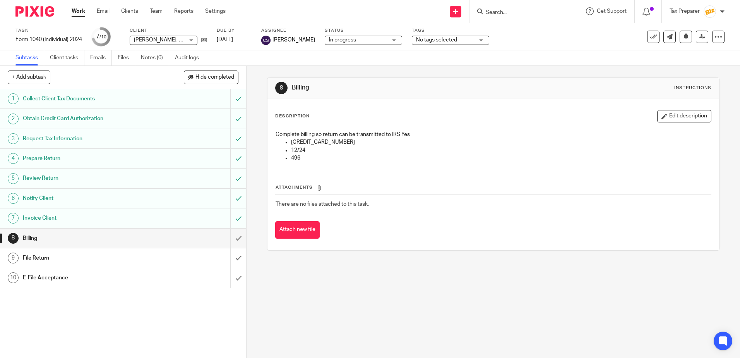
click at [76, 12] on link "Work" at bounding box center [79, 11] width 14 height 8
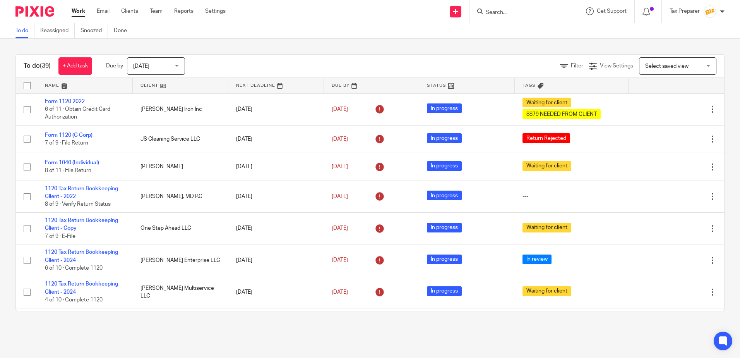
click at [499, 12] on input "Search" at bounding box center [520, 12] width 70 height 7
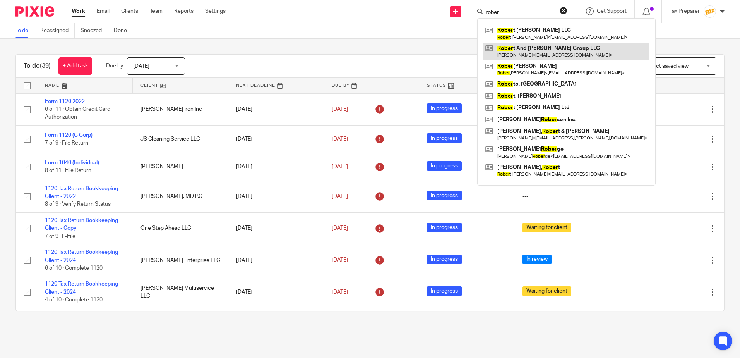
type input "rober"
click at [531, 52] on link at bounding box center [567, 52] width 166 height 18
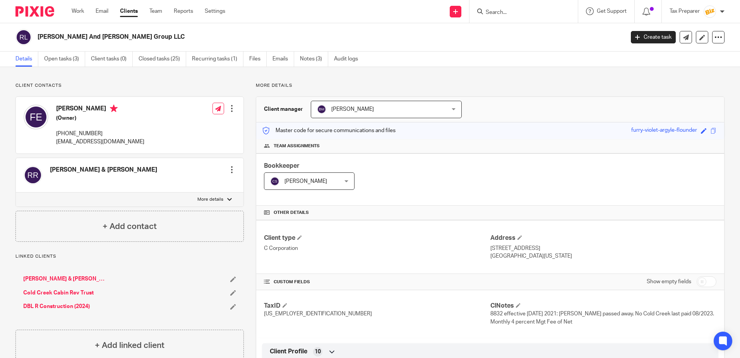
drag, startPoint x: 141, startPoint y: 35, endPoint x: 38, endPoint y: 36, distance: 103.4
click at [38, 36] on h2 "[PERSON_NAME] And [PERSON_NAME] Group LLC" at bounding box center [270, 37] width 465 height 8
copy h2 "[PERSON_NAME] And [PERSON_NAME] Group LLC"
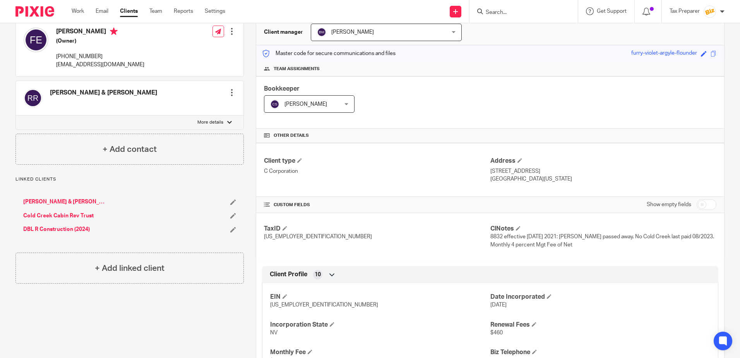
scroll to position [77, 0]
drag, startPoint x: 263, startPoint y: 237, endPoint x: 292, endPoint y: 239, distance: 28.7
click at [292, 239] on span "[US_EMPLOYER_IDENTIFICATION_NUMBER]" at bounding box center [318, 235] width 108 height 5
drag, startPoint x: 292, startPoint y: 239, endPoint x: 286, endPoint y: 237, distance: 6.3
copy span "[US_EMPLOYER_IDENTIFICATION_NUMBER]"
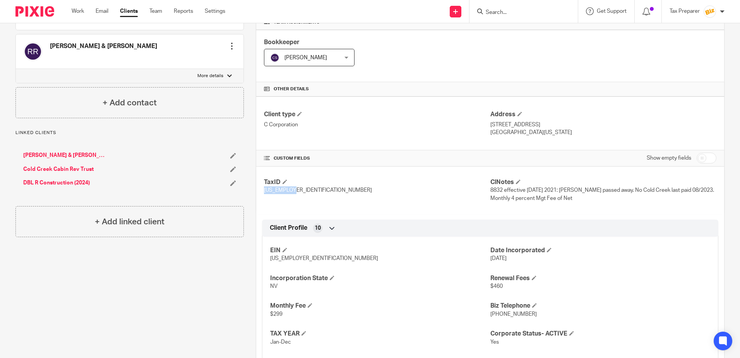
scroll to position [116, 0]
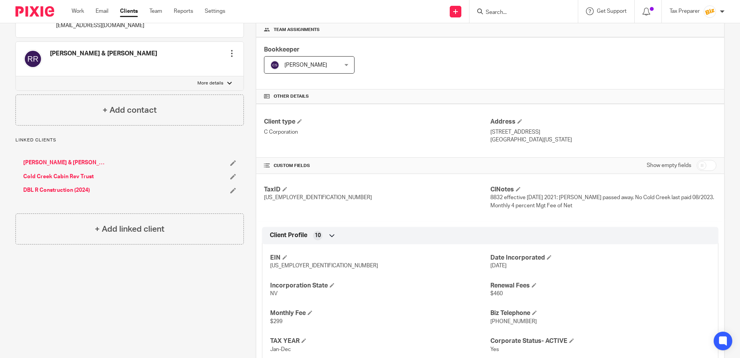
click at [388, 136] on p "C Corporation" at bounding box center [377, 132] width 226 height 8
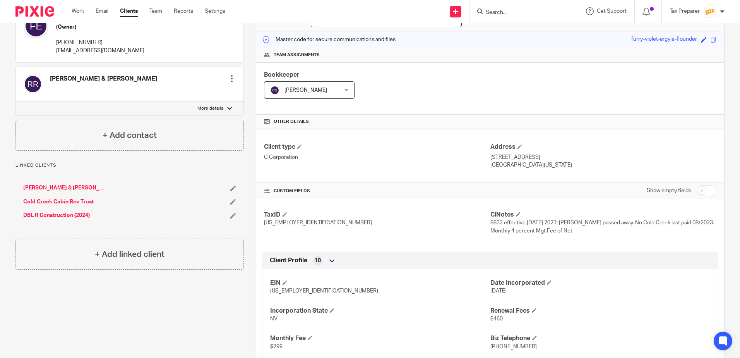
scroll to position [77, 0]
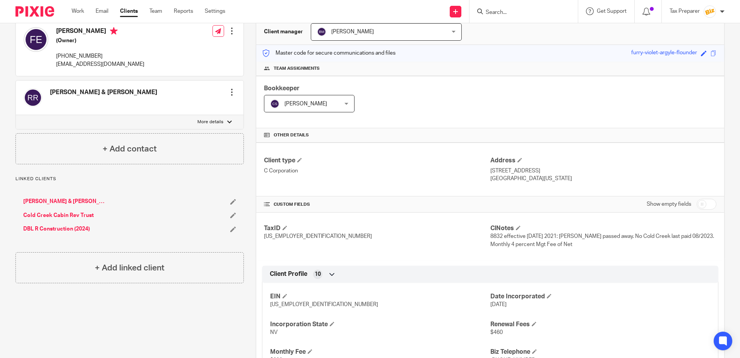
drag, startPoint x: 488, startPoint y: 169, endPoint x: 550, endPoint y: 178, distance: 63.0
click at [550, 178] on div "Address 3915 Autumn St Las Vegas, Nevada, 89120" at bounding box center [604, 169] width 226 height 26
copy div "3915 Autumn St Las Vegas, Nevada, 89120"
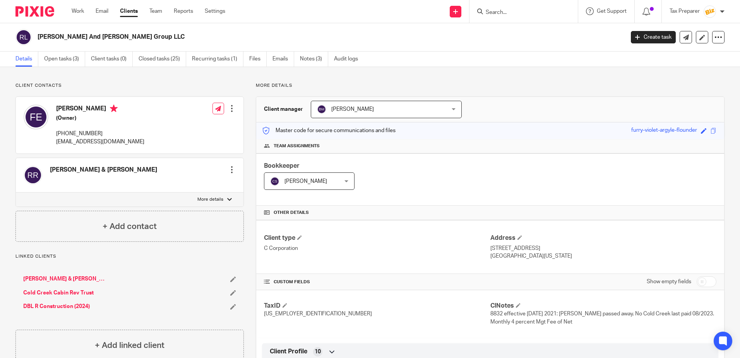
drag, startPoint x: 38, startPoint y: 36, endPoint x: 142, endPoint y: 38, distance: 105.0
click at [142, 38] on h2 "[PERSON_NAME] And [PERSON_NAME] Group LLC" at bounding box center [270, 37] width 465 height 8
drag, startPoint x: 142, startPoint y: 38, endPoint x: 136, endPoint y: 36, distance: 6.4
copy h2 "[PERSON_NAME] And [PERSON_NAME] Group LLC"
